Goal: Check status: Check status

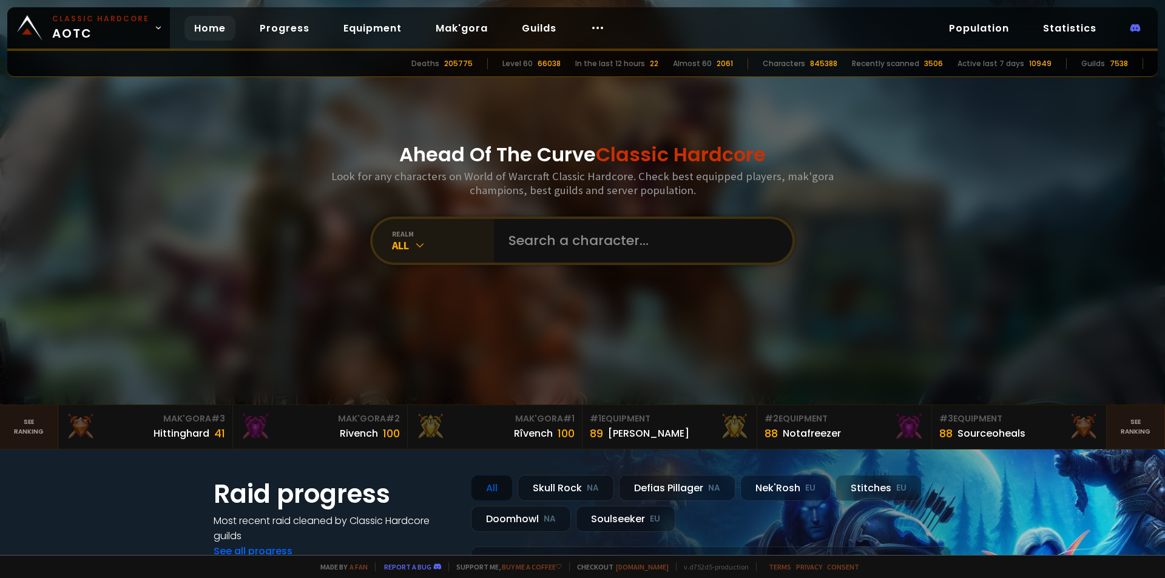
click at [463, 242] on div "All" at bounding box center [443, 246] width 102 height 14
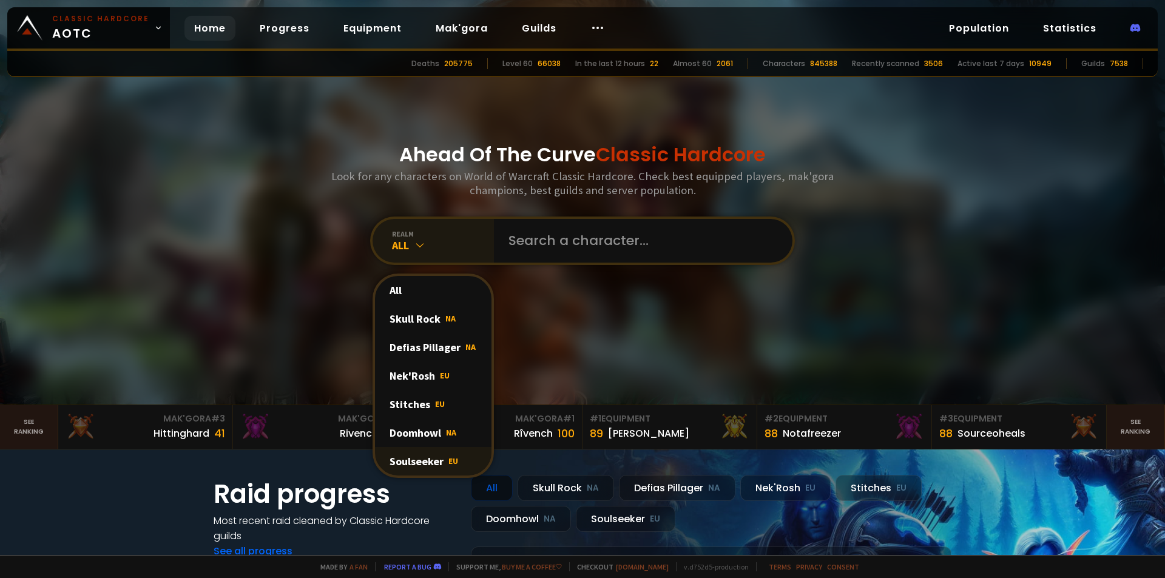
click at [416, 462] on div "Soulseeker EU" at bounding box center [433, 461] width 117 height 29
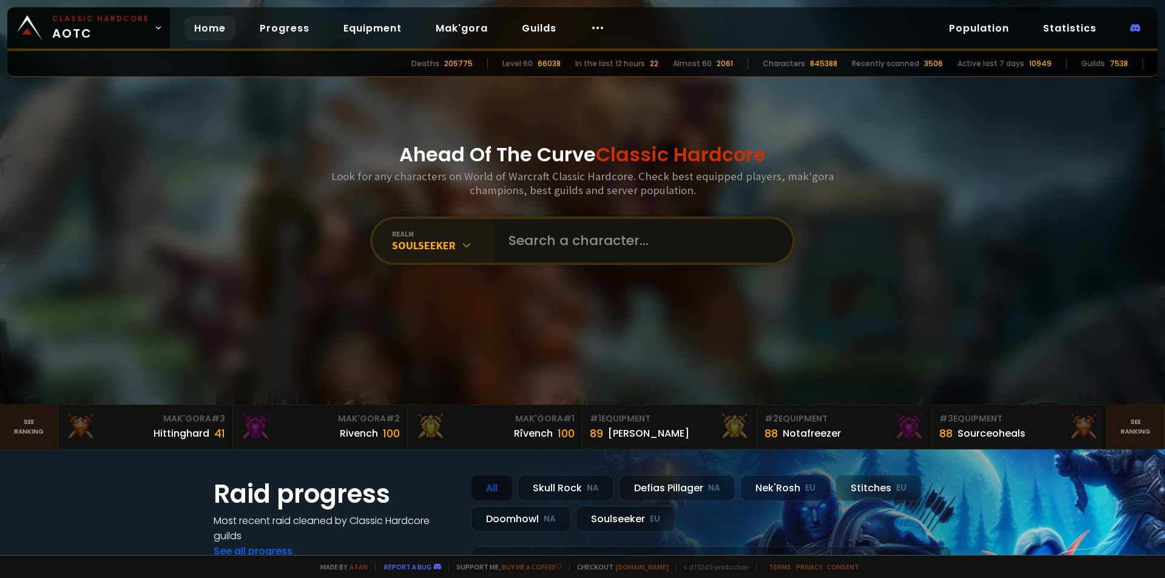
click at [530, 245] on input "text" at bounding box center [639, 241] width 277 height 44
type input "yalvo"
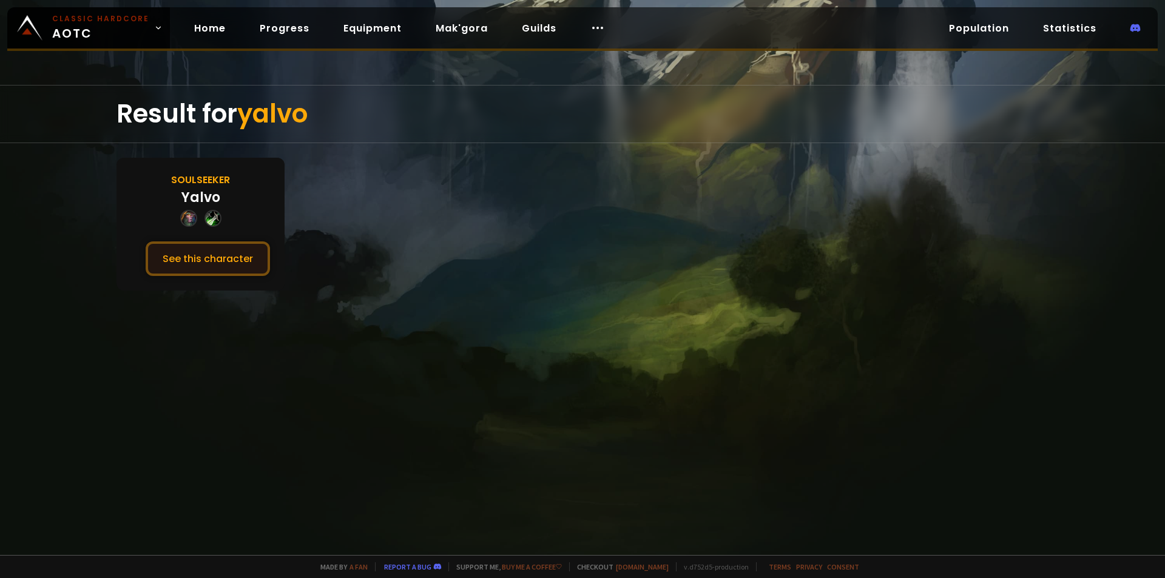
click at [204, 257] on button "See this character" at bounding box center [208, 259] width 124 height 35
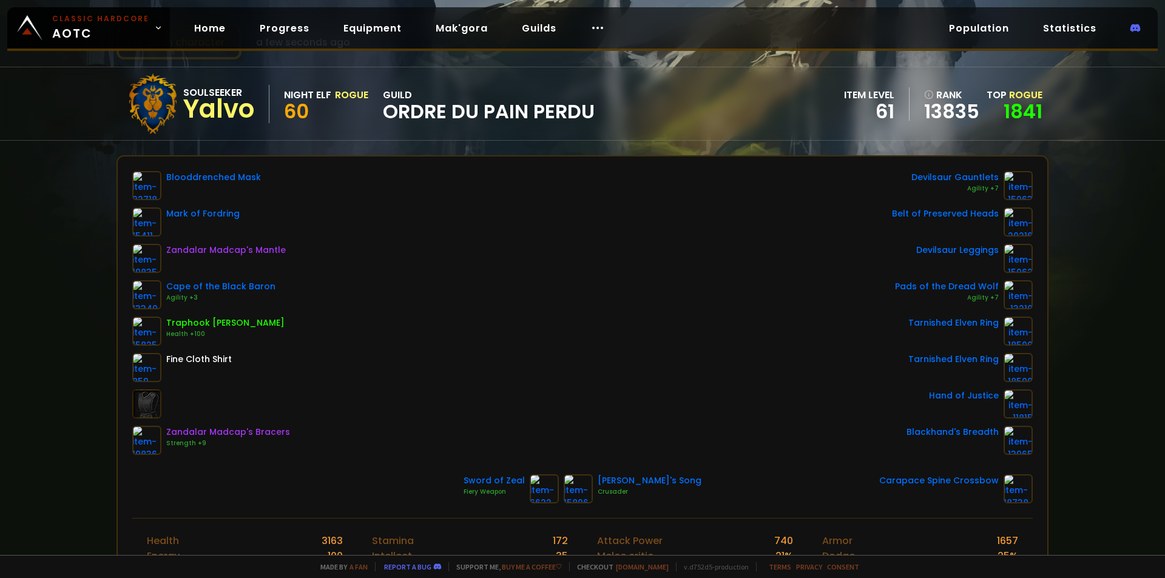
scroll to position [61, 0]
